Goal: Information Seeking & Learning: Learn about a topic

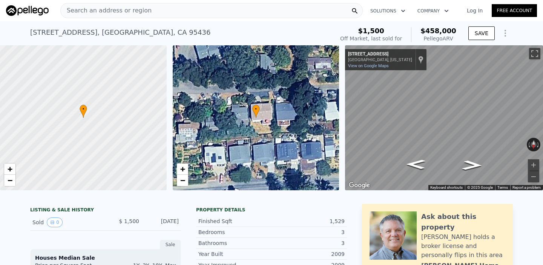
click at [214, 10] on div "Search an address or region" at bounding box center [211, 10] width 302 height 15
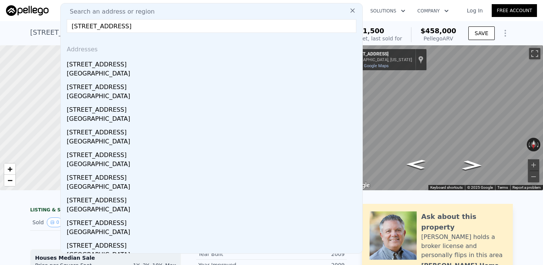
click at [79, 25] on input "[STREET_ADDRESS]" at bounding box center [211, 26] width 289 height 14
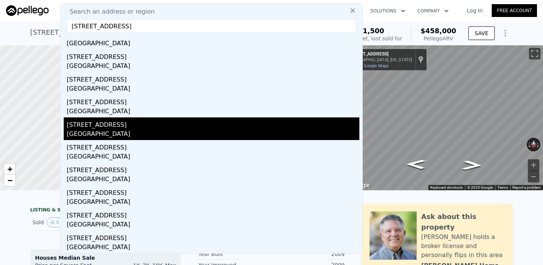
scroll to position [1, 0]
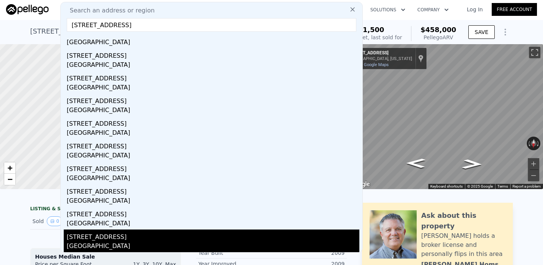
type input "[STREET_ADDRESS]"
click at [96, 242] on div "[GEOGRAPHIC_DATA]" at bounding box center [213, 246] width 292 height 11
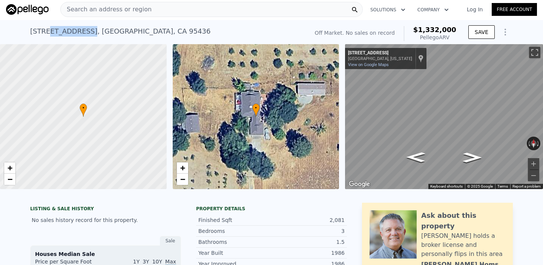
drag, startPoint x: 86, startPoint y: 32, endPoint x: 49, endPoint y: 32, distance: 37.7
click at [49, 32] on div "[STREET_ADDRESS]" at bounding box center [120, 31] width 181 height 11
click at [118, 9] on span "Search an address or region" at bounding box center [106, 9] width 91 height 9
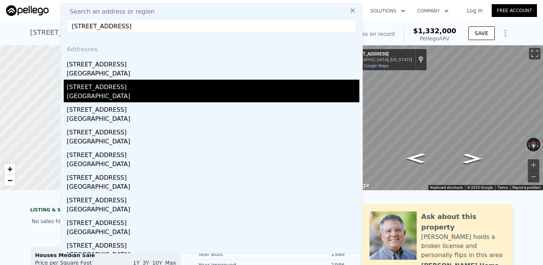
type input "[STREET_ADDRESS]"
click at [80, 92] on div "[GEOGRAPHIC_DATA]" at bounding box center [213, 97] width 292 height 11
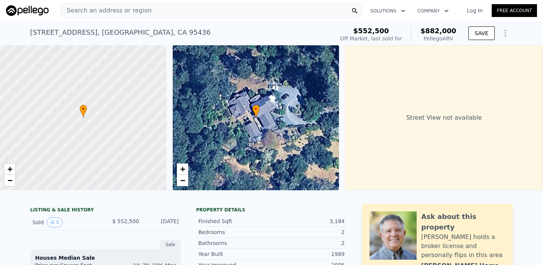
click at [141, 7] on span "Search an address or region" at bounding box center [106, 10] width 91 height 9
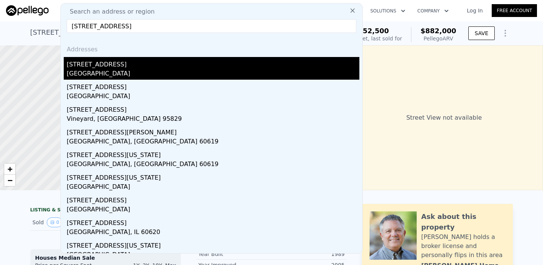
type input "[STREET_ADDRESS]"
click at [93, 66] on div "[STREET_ADDRESS]" at bounding box center [213, 63] width 292 height 12
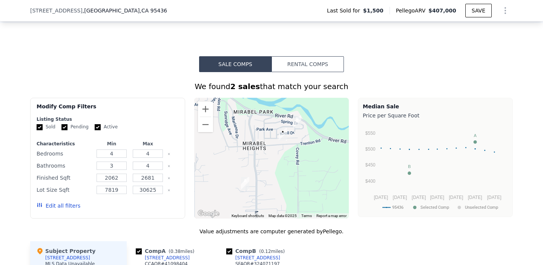
scroll to position [514, 0]
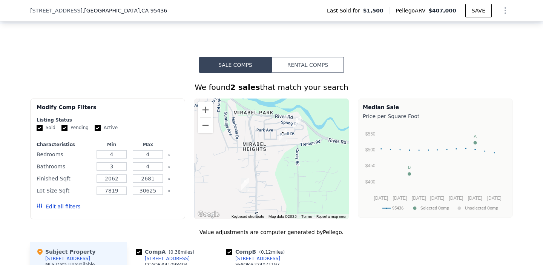
click at [319, 65] on button "Rental Comps" at bounding box center [307, 65] width 72 height 16
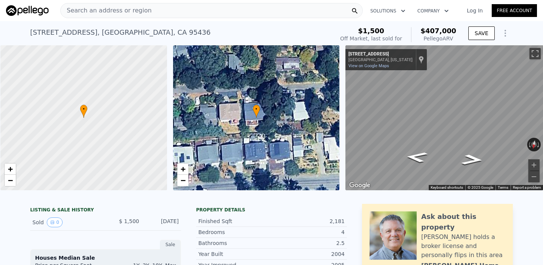
scroll to position [0, 0]
click at [103, 8] on span "Search an address or region" at bounding box center [106, 10] width 91 height 9
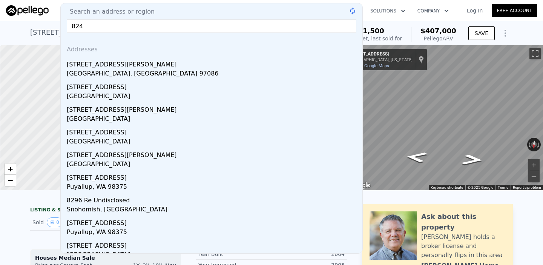
scroll to position [0, 3]
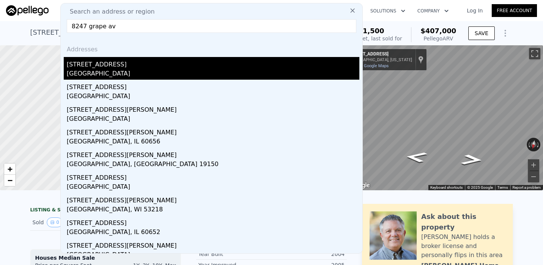
type input "8247 grape av"
click at [74, 67] on div "[STREET_ADDRESS]" at bounding box center [213, 63] width 292 height 12
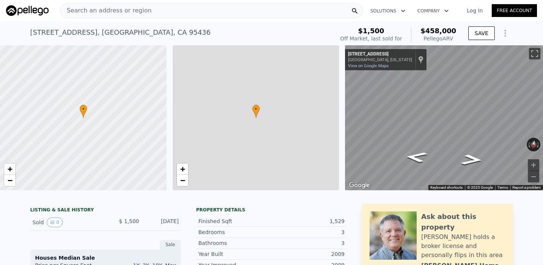
type input "$ 458,000"
type input "4"
type input "$ 427,378"
type input "0"
type input "1077"
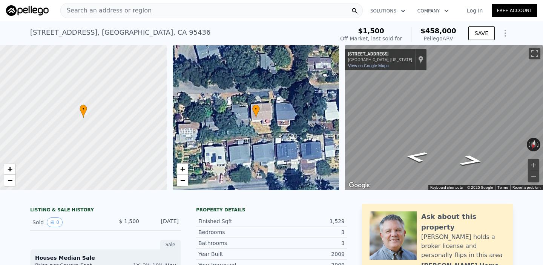
click at [151, 11] on div "Search an address or region" at bounding box center [211, 10] width 302 height 15
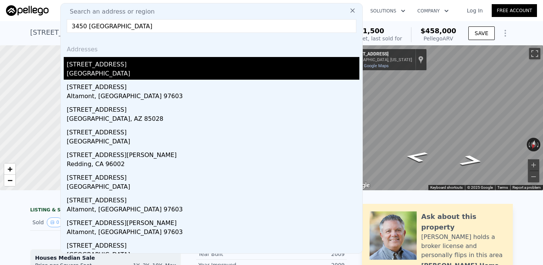
type input "3450 [GEOGRAPHIC_DATA]"
click at [99, 72] on div "[GEOGRAPHIC_DATA]" at bounding box center [213, 74] width 292 height 11
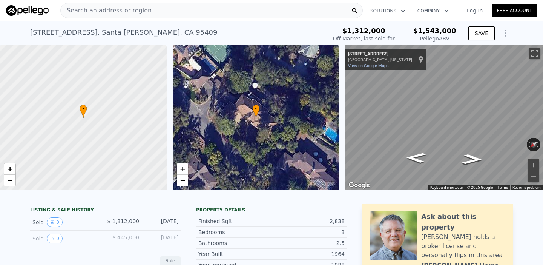
click at [186, 8] on div "Search an address or region" at bounding box center [211, 10] width 302 height 15
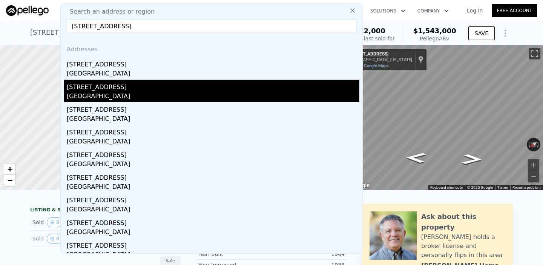
type input "[STREET_ADDRESS]"
click at [73, 100] on div "[GEOGRAPHIC_DATA]" at bounding box center [213, 97] width 292 height 11
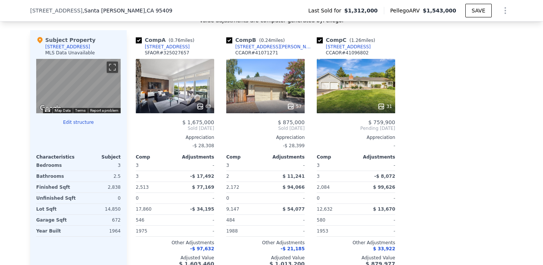
click at [80, 43] on div "Subject Property" at bounding box center [65, 40] width 59 height 8
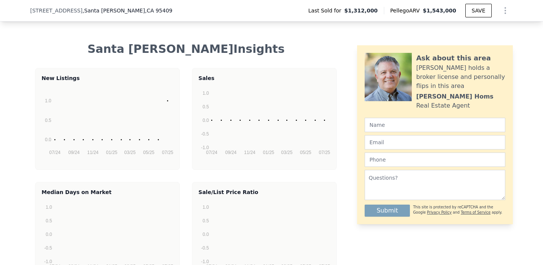
scroll to position [1448, 0]
